Goal: Communication & Community: Ask a question

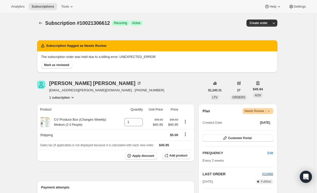
click at [271, 110] on icon at bounding box center [268, 111] width 5 height 5
click at [262, 111] on span "Needs Review |" at bounding box center [258, 111] width 27 height 5
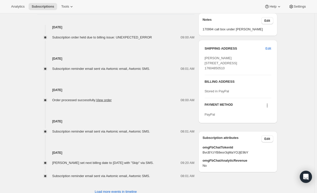
scroll to position [271, 0]
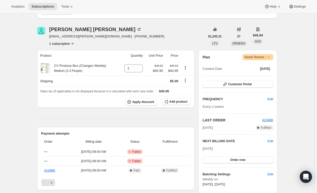
scroll to position [48, 0]
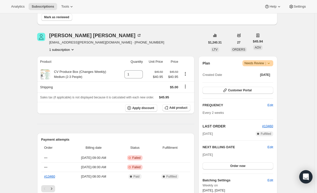
click at [307, 173] on div "Open Intercom Messenger" at bounding box center [306, 176] width 13 height 13
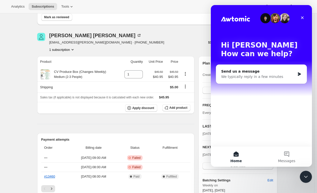
scroll to position [0, 0]
click at [303, 18] on icon "Close" at bounding box center [302, 17] width 3 height 3
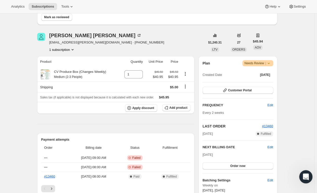
click at [305, 176] on icon "Open Intercom Messenger" at bounding box center [305, 176] width 8 height 8
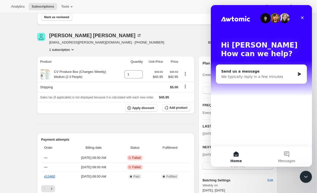
click at [278, 77] on div "We typically reply in a few minutes" at bounding box center [258, 76] width 74 height 5
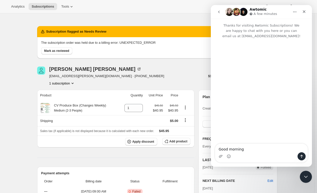
scroll to position [11, 0]
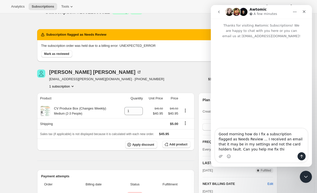
type textarea "Good morning how do I fix a subscription flagged as Needs Review ... I received…"
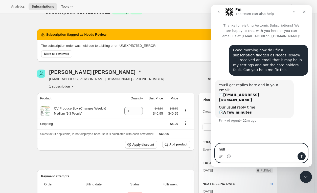
type textarea "hello"
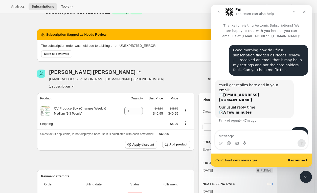
click at [299, 163] on div "Can't load new messages Reconnect" at bounding box center [261, 160] width 101 height 13
click at [299, 162] on b "Reconnect" at bounding box center [297, 160] width 19 height 4
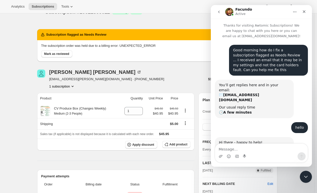
click at [311, 147] on div "Intercom messenger" at bounding box center [261, 152] width 101 height 19
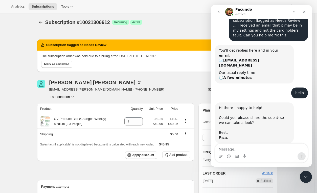
scroll to position [0, 0]
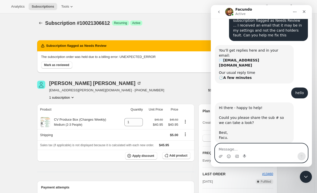
click at [250, 152] on textarea "Message…" at bounding box center [261, 148] width 93 height 9
type textarea "hi it's 10021306612"
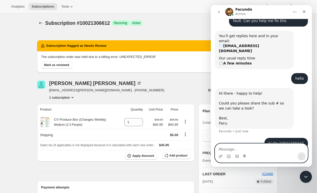
scroll to position [50, 0]
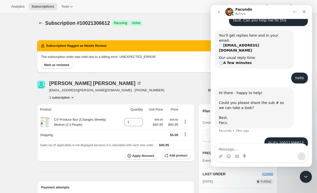
click at [311, 146] on div "Intercom messenger" at bounding box center [261, 152] width 101 height 19
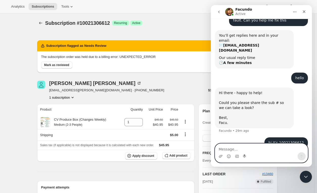
click at [253, 149] on textarea "Message…" at bounding box center [261, 148] width 93 height 9
type textarea "is that the right number?"
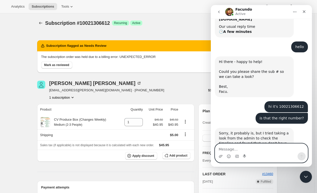
scroll to position [106, 0]
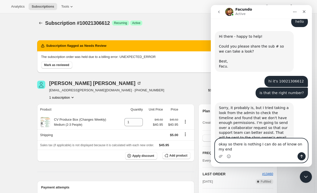
type textarea "okay so there is nothing I can do as of know on my end?"
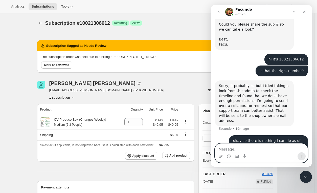
scroll to position [138, 0]
